Goal: Share content: Share content

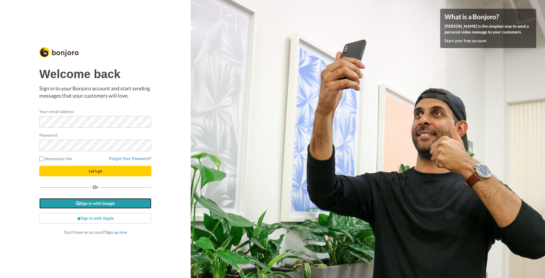
click at [104, 204] on link "Sign in with Google" at bounding box center [95, 203] width 112 height 10
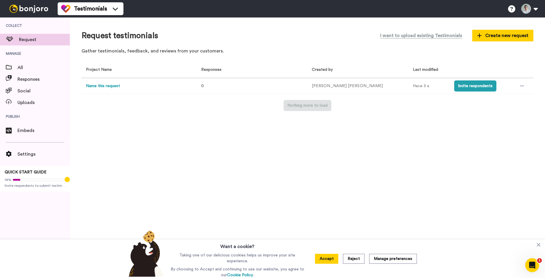
click at [183, 143] on div "Request testimonials I want to upload existing Testimonials Create new request …" at bounding box center [307, 147] width 475 height 260
click at [327, 262] on button "Accept" at bounding box center [326, 259] width 23 height 10
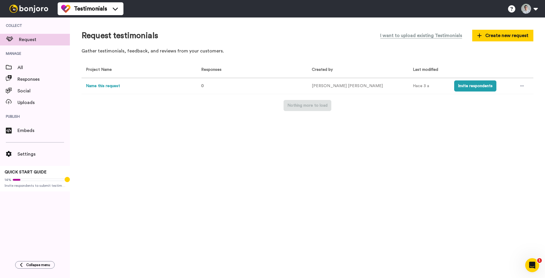
drag, startPoint x: 107, startPoint y: 160, endPoint x: 104, endPoint y: 157, distance: 4.3
click at [106, 159] on div "Request testimonials I want to upload existing Testimonials Create new request …" at bounding box center [307, 147] width 475 height 260
click at [19, 68] on span "All" at bounding box center [43, 67] width 52 height 7
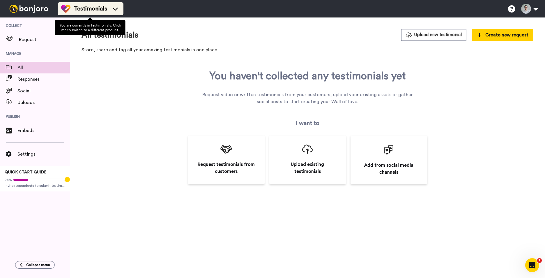
click at [109, 11] on div "Testimonials" at bounding box center [90, 8] width 59 height 9
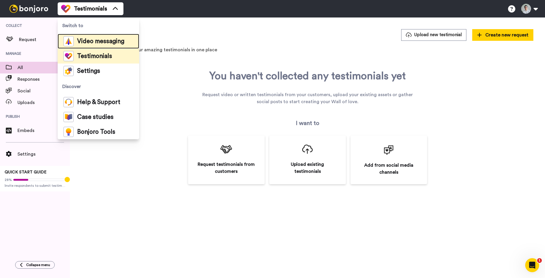
click at [110, 40] on span "Video messaging" at bounding box center [100, 41] width 47 height 6
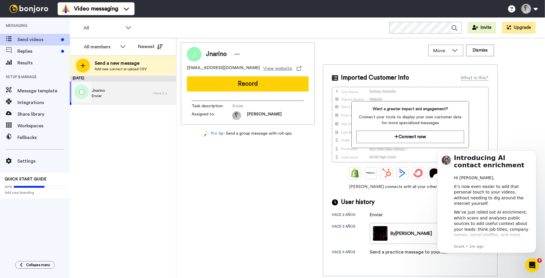
click at [122, 95] on div "Jnarino Enviar" at bounding box center [111, 93] width 83 height 23
click at [29, 117] on span "Share library" at bounding box center [43, 114] width 52 height 7
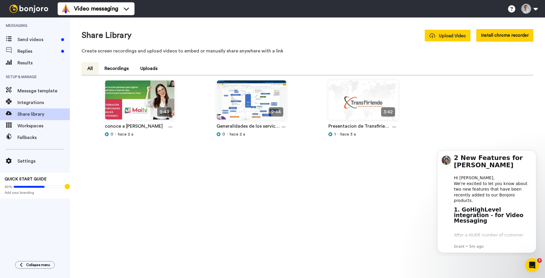
click at [463, 30] on button "Upload Video" at bounding box center [448, 36] width 46 height 12
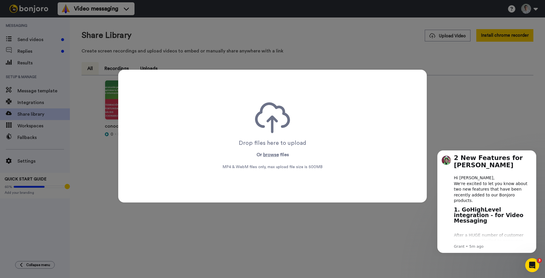
click at [457, 86] on div "Drop files here to upload Or browse files MP4 & WebM files only, max upload fil…" at bounding box center [272, 139] width 545 height 278
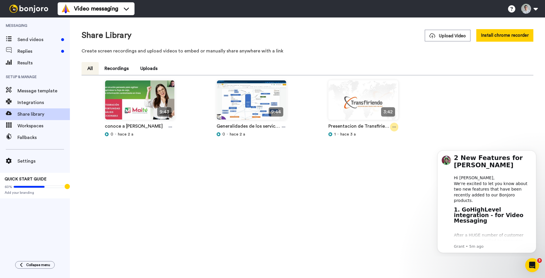
click at [395, 130] on div at bounding box center [394, 127] width 8 height 9
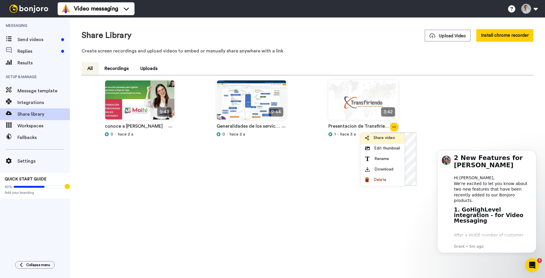
click at [382, 137] on span "Share video" at bounding box center [385, 138] width 22 height 6
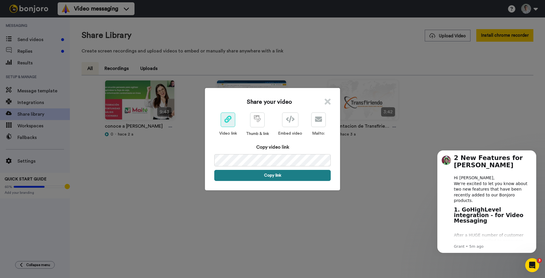
click at [265, 170] on button "Copy link" at bounding box center [272, 175] width 116 height 11
click at [270, 171] on button "Link is copied to your clipboard. Share it now." at bounding box center [272, 175] width 116 height 11
